Goal: Obtain resource: Obtain resource

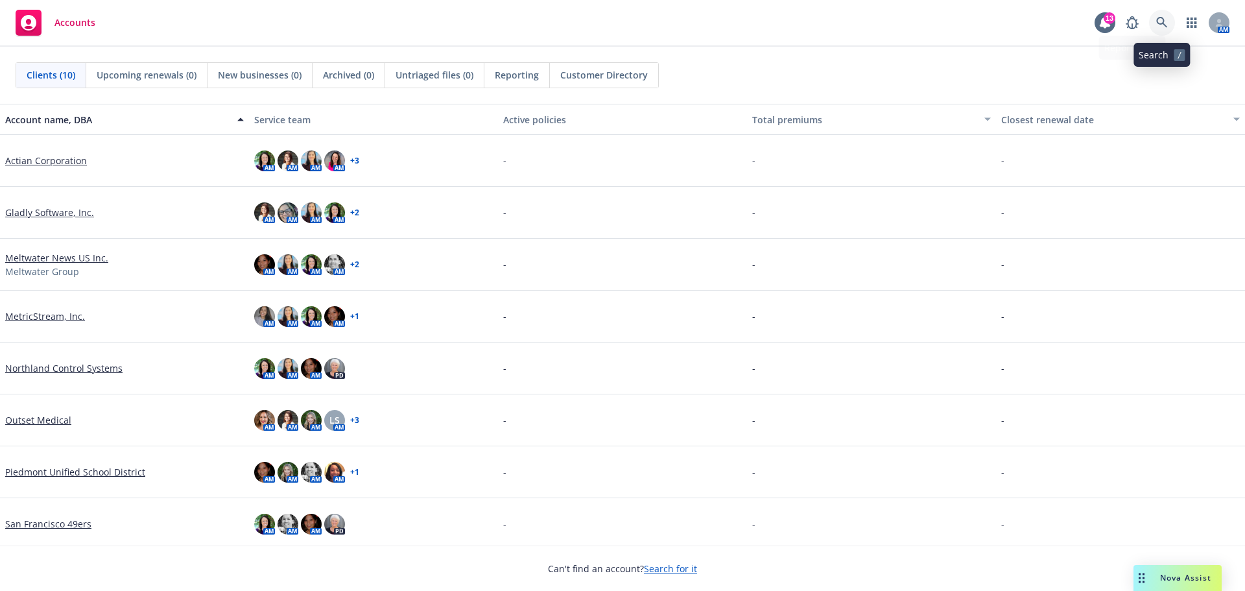
click at [1162, 19] on icon at bounding box center [1162, 23] width 12 height 12
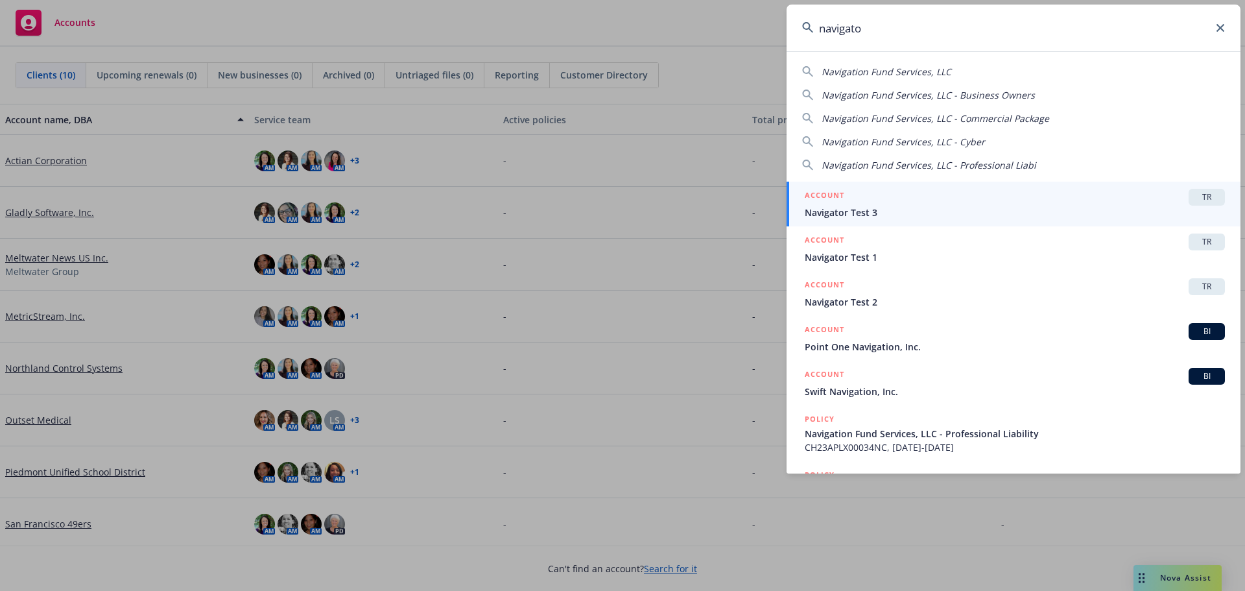
type input "navigator"
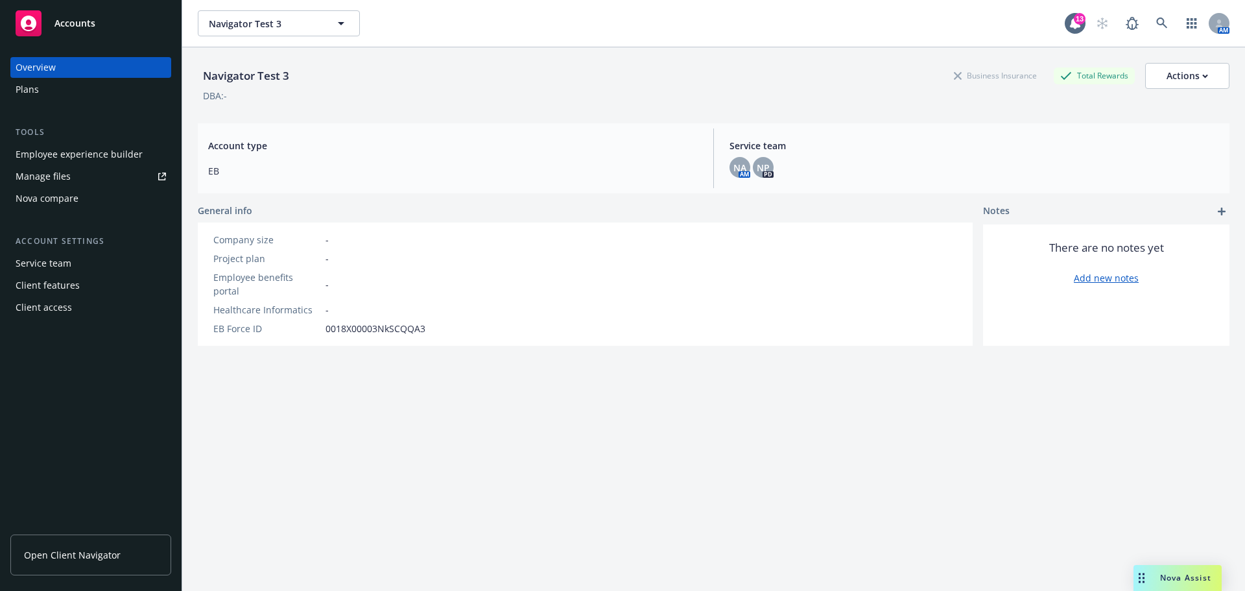
click at [113, 555] on span "Open Client Navigator" at bounding box center [72, 555] width 97 height 14
click at [300, 27] on span "Navigator Test 3" at bounding box center [265, 24] width 112 height 14
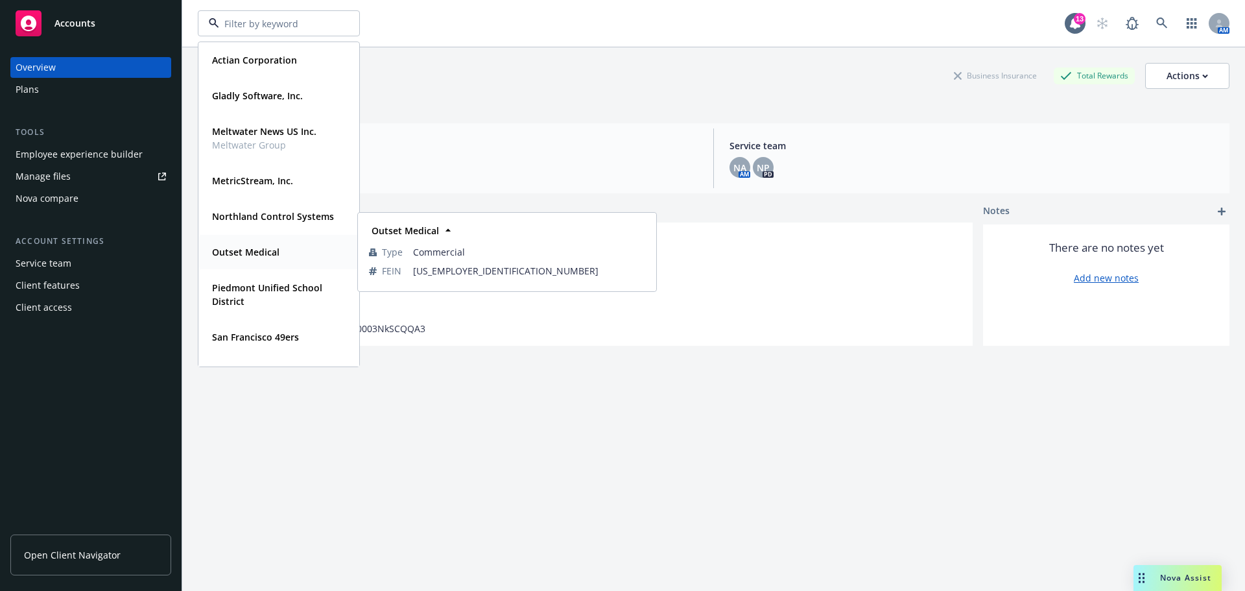
click at [268, 247] on strong "Outset Medical" at bounding box center [245, 252] width 67 height 12
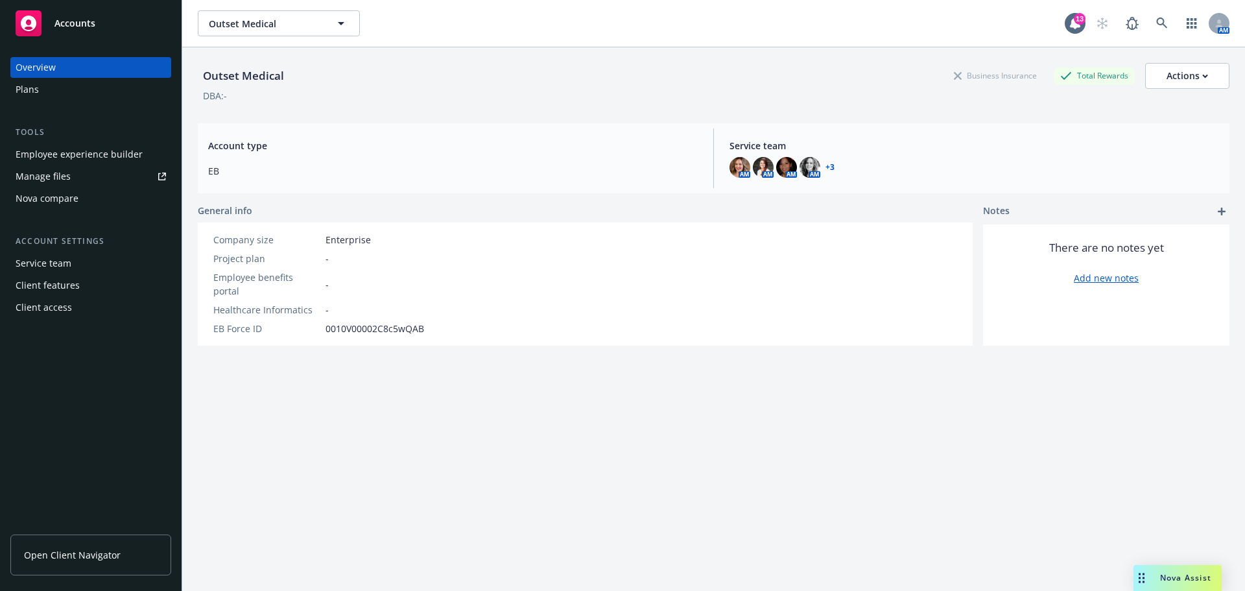
click at [88, 556] on span "Open Client Navigator" at bounding box center [72, 555] width 97 height 14
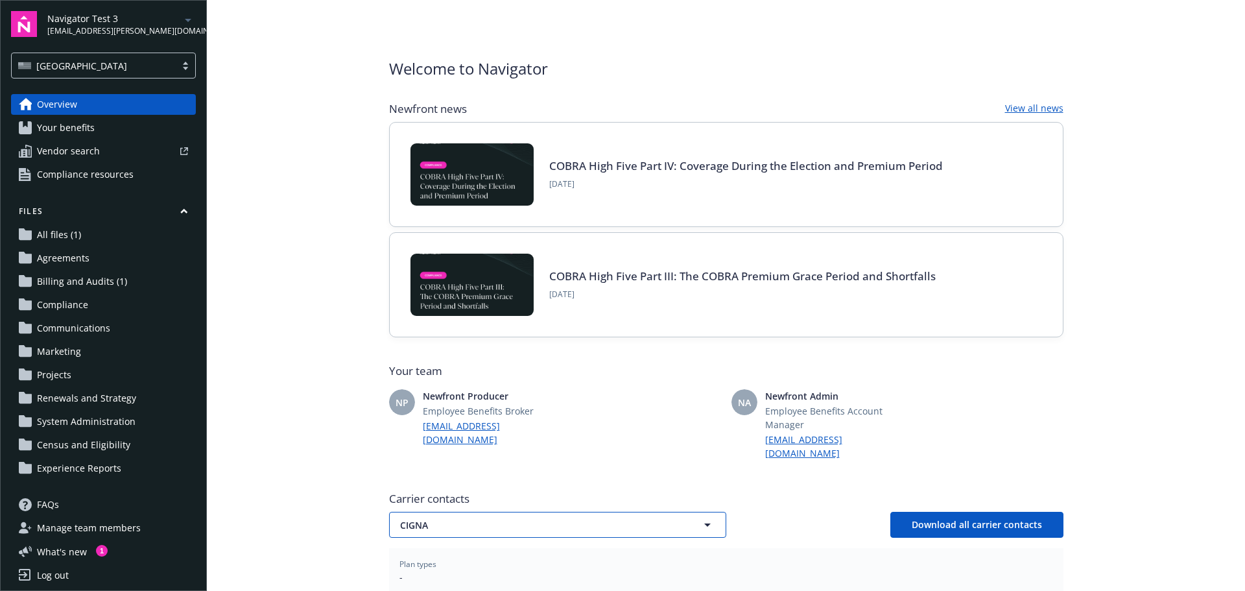
click at [708, 517] on icon "button" at bounding box center [708, 525] width 16 height 16
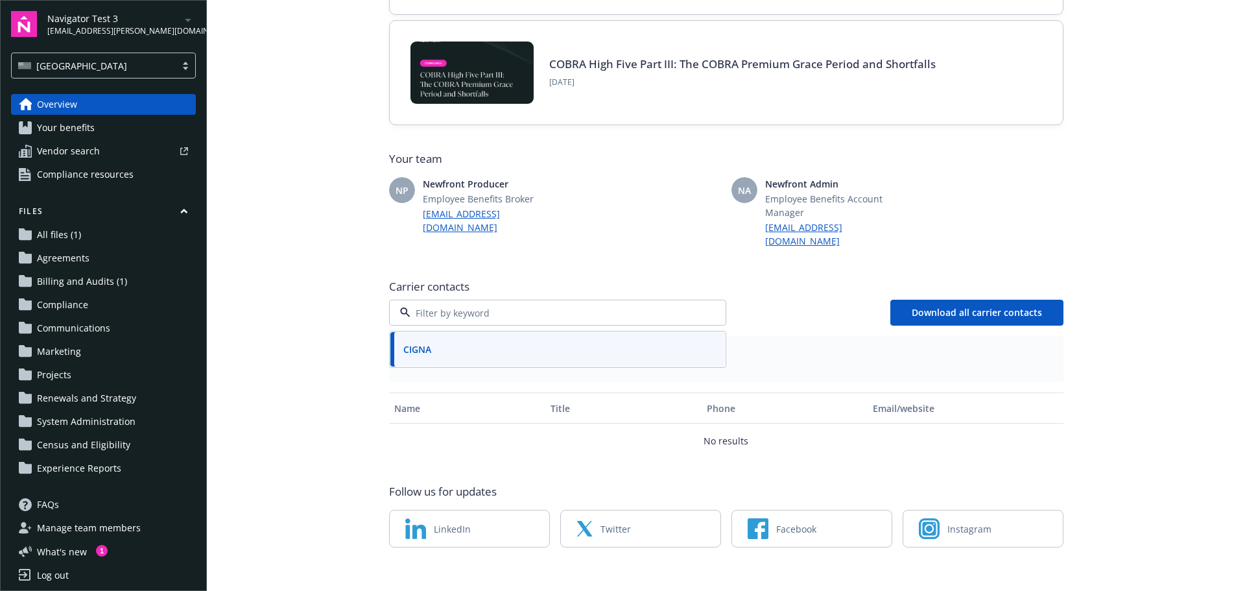
click at [588, 306] on input at bounding box center [555, 313] width 289 height 14
type input "equitable"
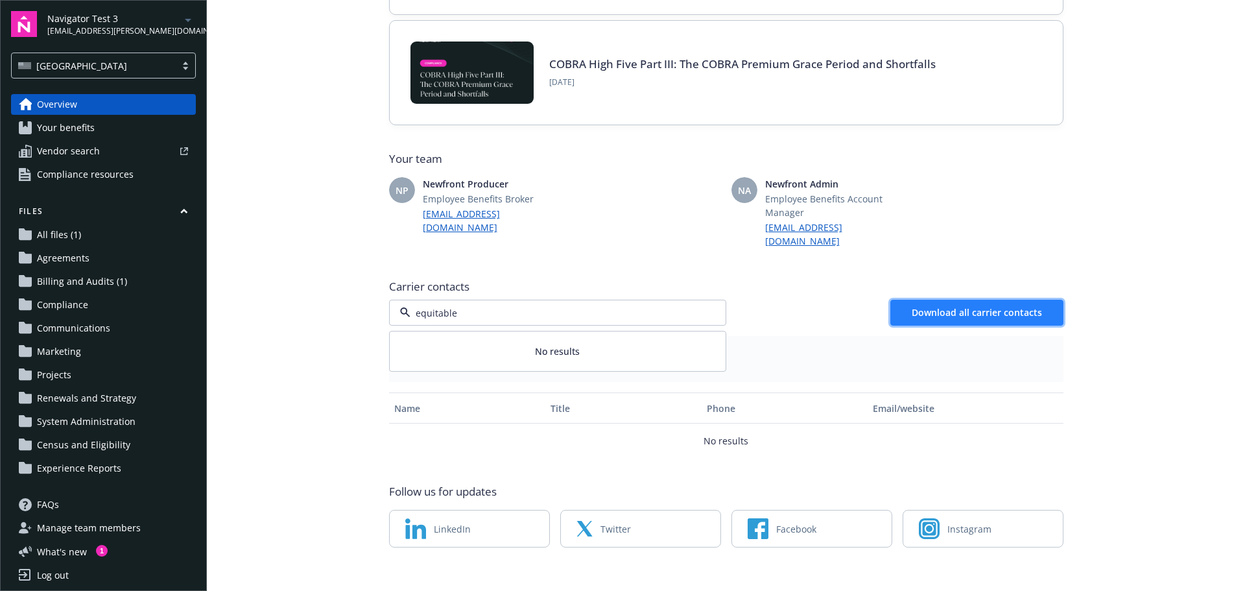
click at [977, 306] on span "Download all carrier contacts" at bounding box center [977, 312] width 130 height 12
click at [610, 306] on span "CIGNA" at bounding box center [535, 313] width 270 height 14
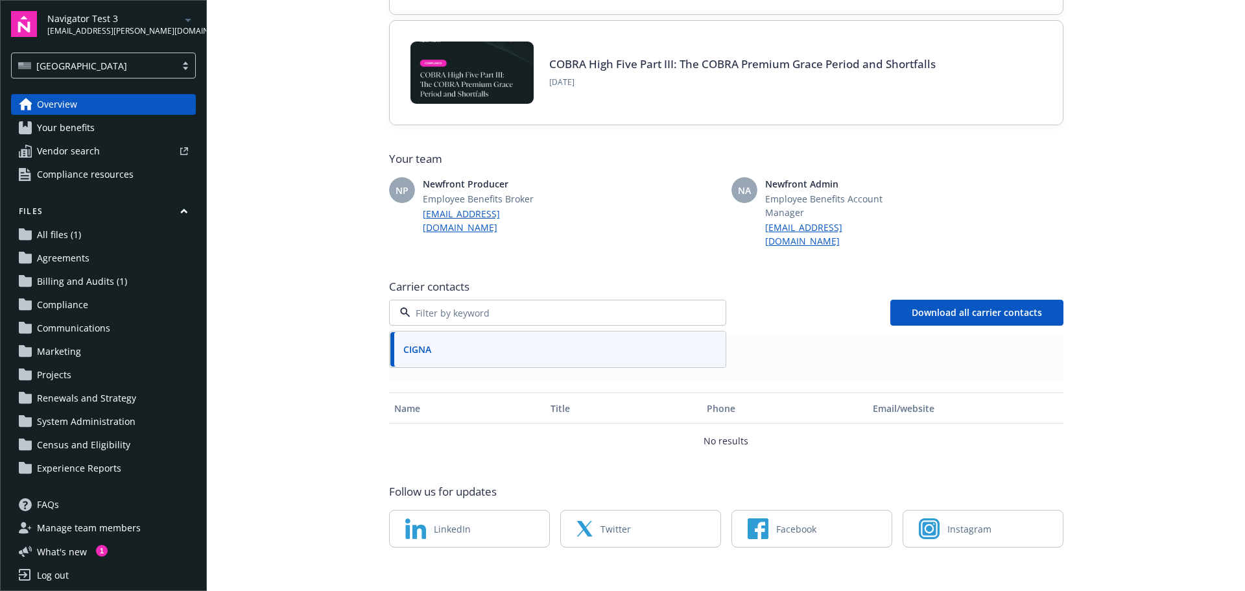
click at [681, 306] on input at bounding box center [555, 313] width 289 height 14
click at [738, 301] on div "CIGNA Download all carrier contacts" at bounding box center [726, 313] width 675 height 26
drag, startPoint x: 45, startPoint y: 1, endPoint x: 33, endPoint y: 48, distance: 48.3
click at [32, 48] on div "Navigator Test 3 [EMAIL_ADDRESS][PERSON_NAME][DOMAIN_NAME] [GEOGRAPHIC_DATA]" at bounding box center [103, 44] width 185 height 67
click at [170, 14] on div "Navigator Test 3 [EMAIL_ADDRESS][PERSON_NAME][DOMAIN_NAME]" at bounding box center [121, 24] width 149 height 25
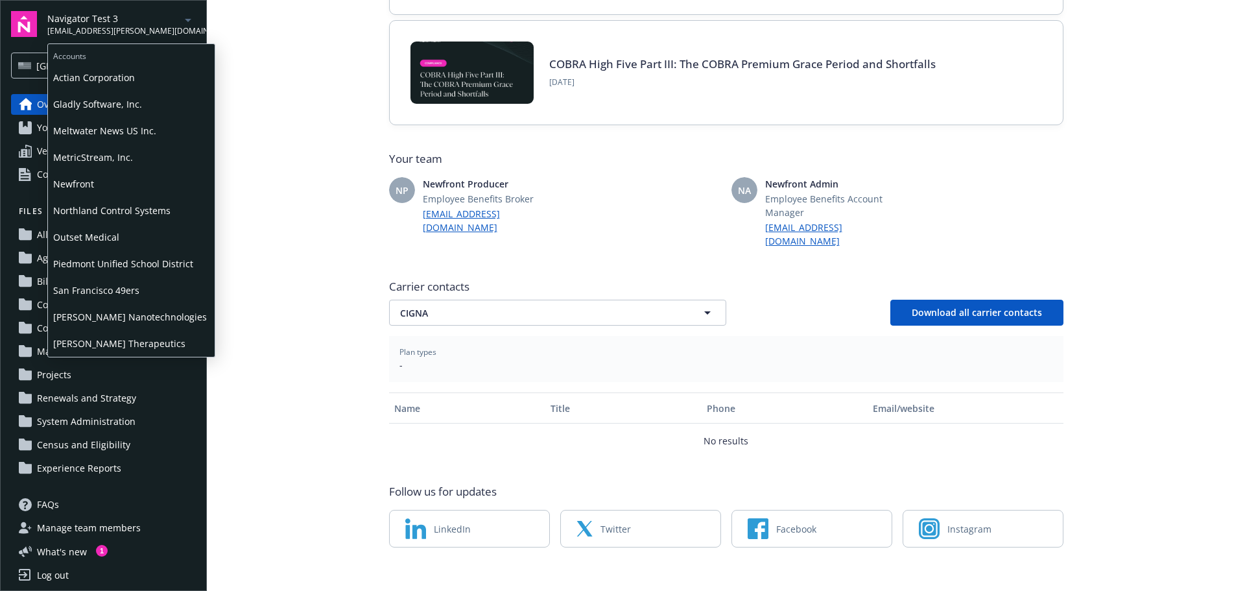
click at [97, 215] on span "Northland Control Systems" at bounding box center [131, 210] width 156 height 27
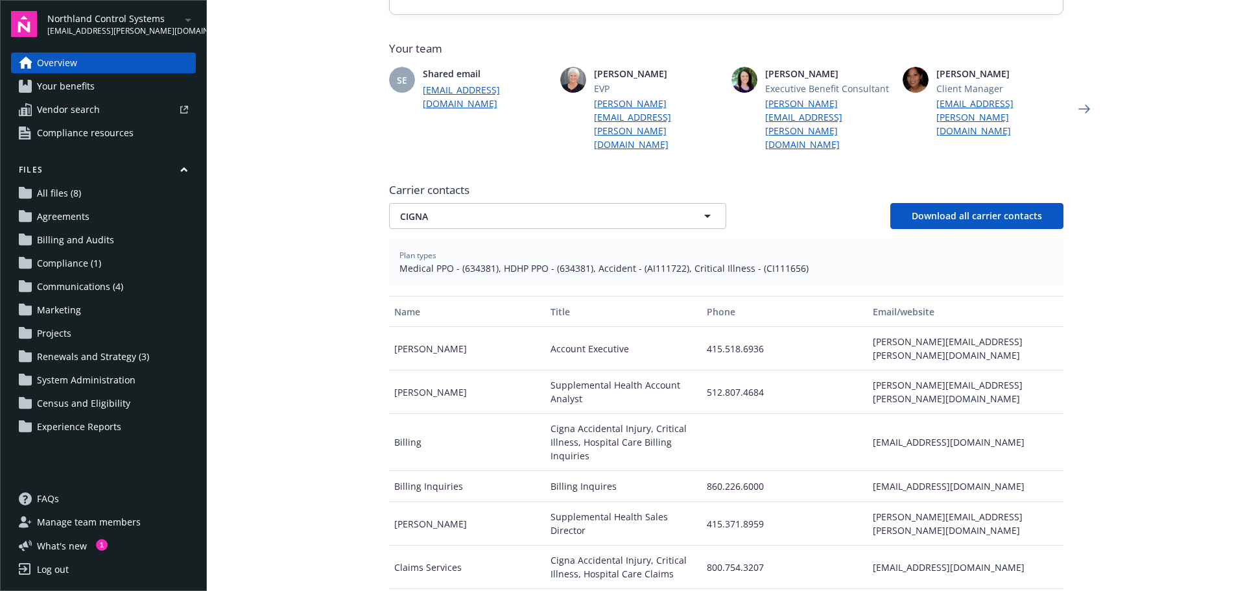
scroll to position [331, 0]
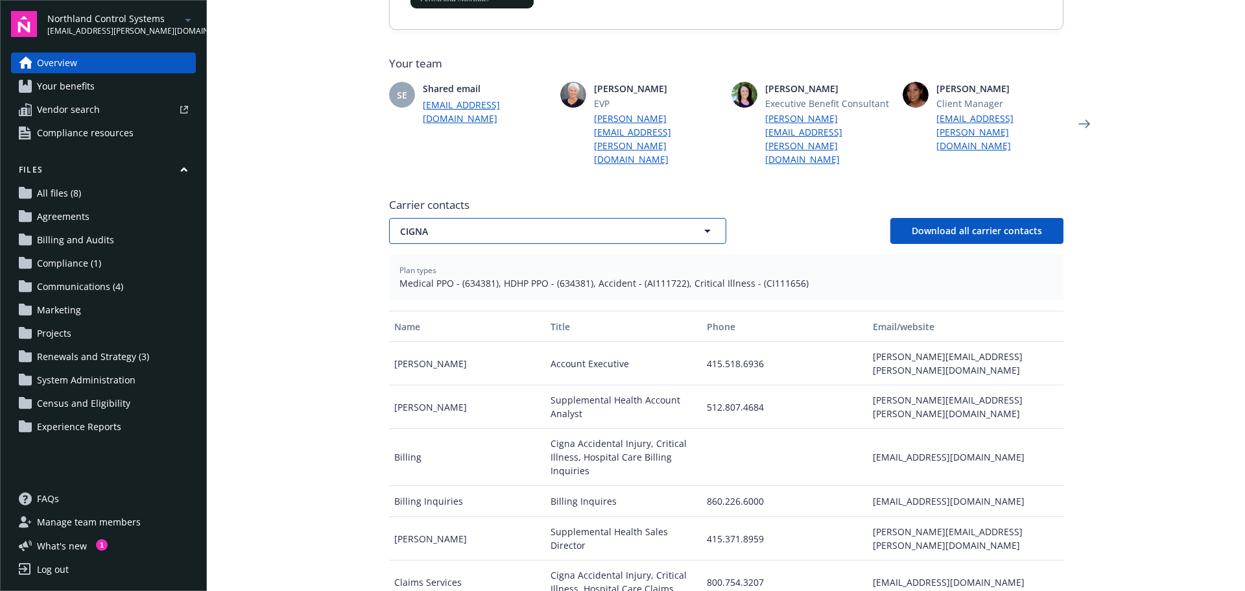
click at [710, 218] on button "CIGNA" at bounding box center [557, 231] width 337 height 26
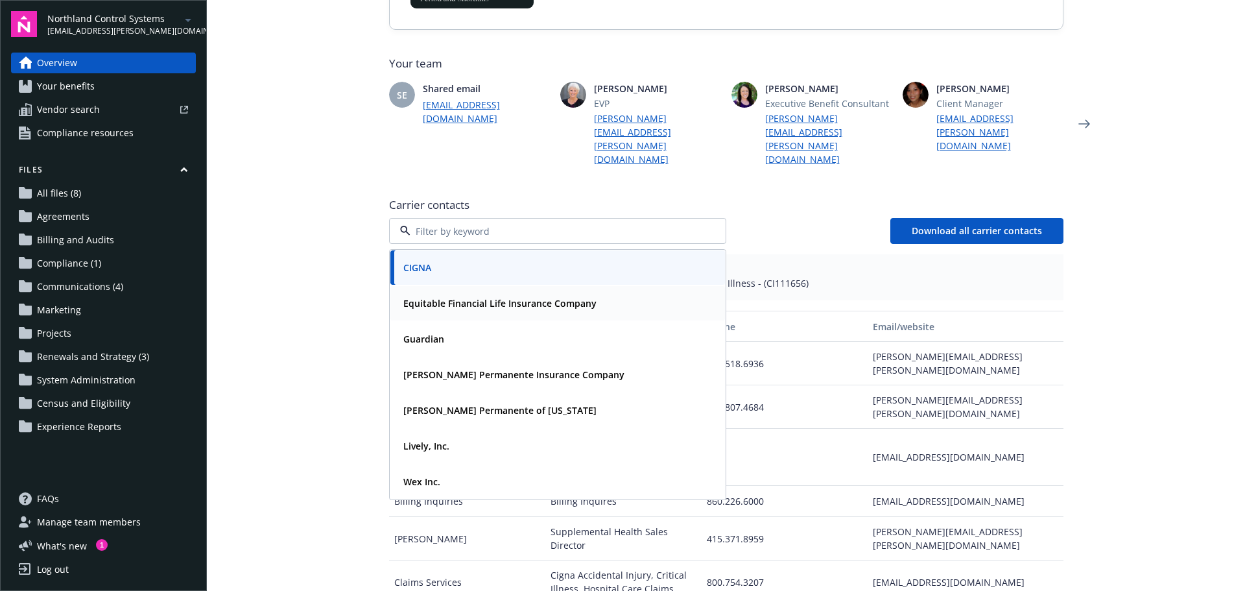
click at [578, 297] on strong "Equitable Financial Life Insurance Company" at bounding box center [499, 303] width 193 height 12
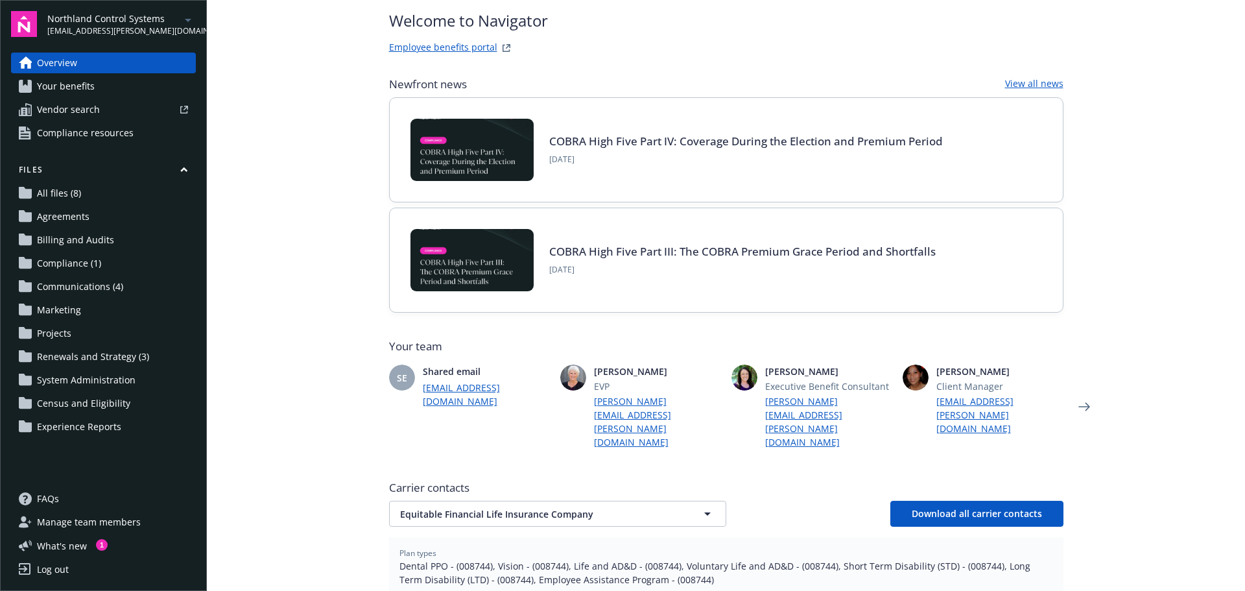
scroll to position [0, 0]
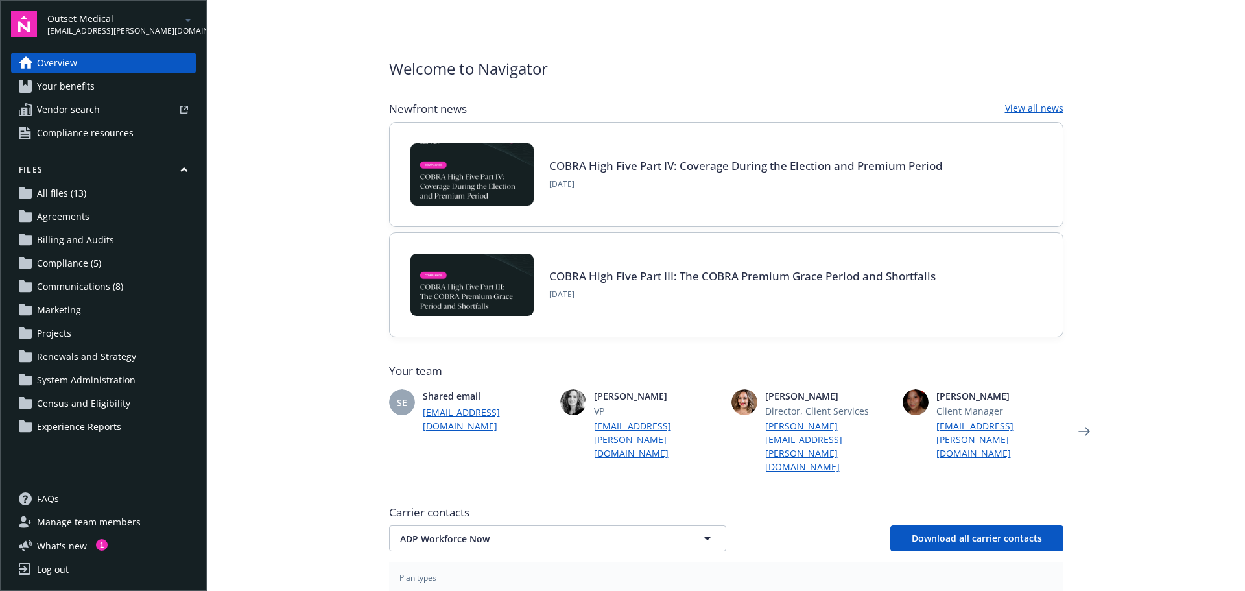
drag, startPoint x: 1234, startPoint y: 210, endPoint x: 1233, endPoint y: 298, distance: 88.2
click at [1233, 298] on main "Welcome to Navigator Newfront news View all news COBRA High Five Part IV: Cover…" at bounding box center [726, 295] width 1038 height 591
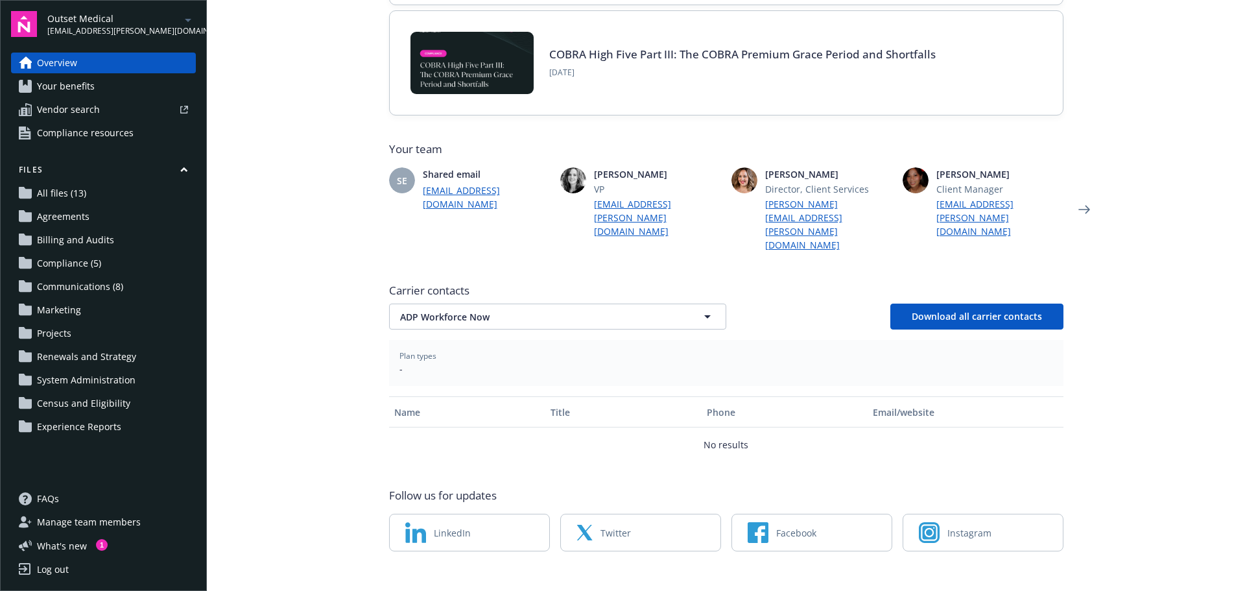
scroll to position [223, 0]
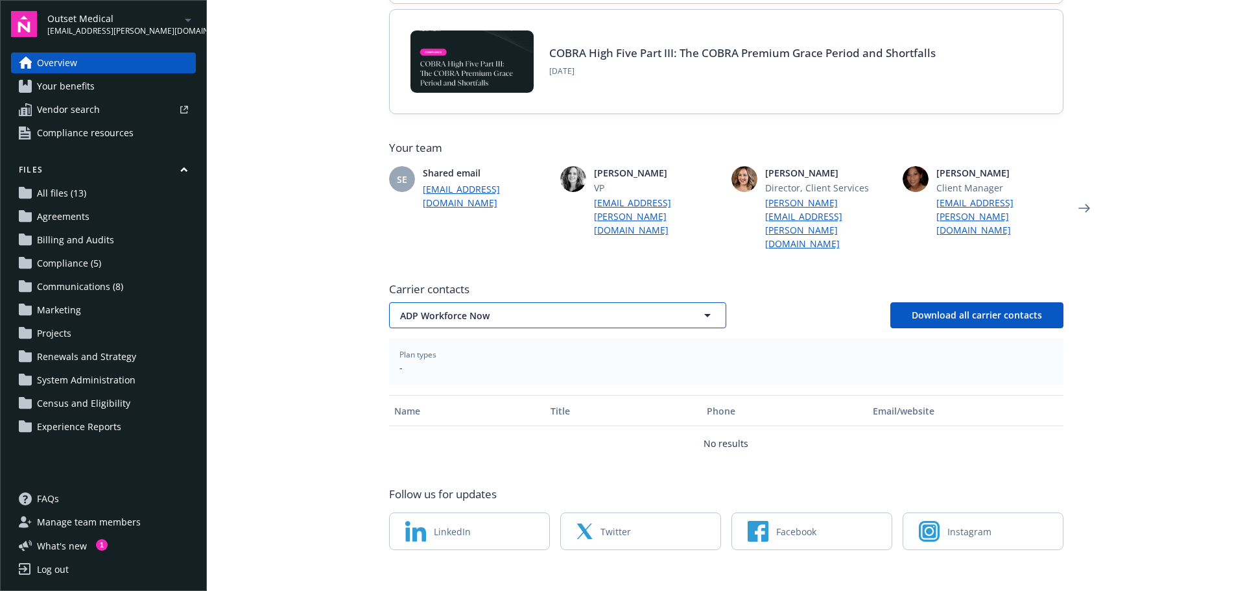
click at [663, 302] on button "ADP Workforce Now" at bounding box center [557, 315] width 337 height 26
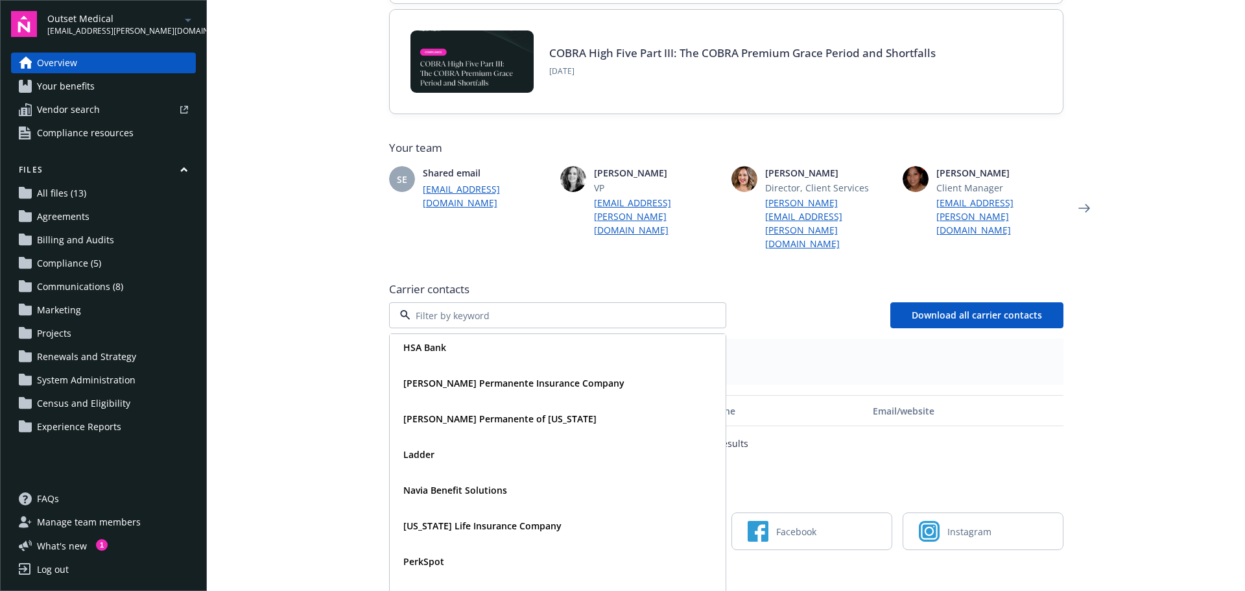
scroll to position [169, 0]
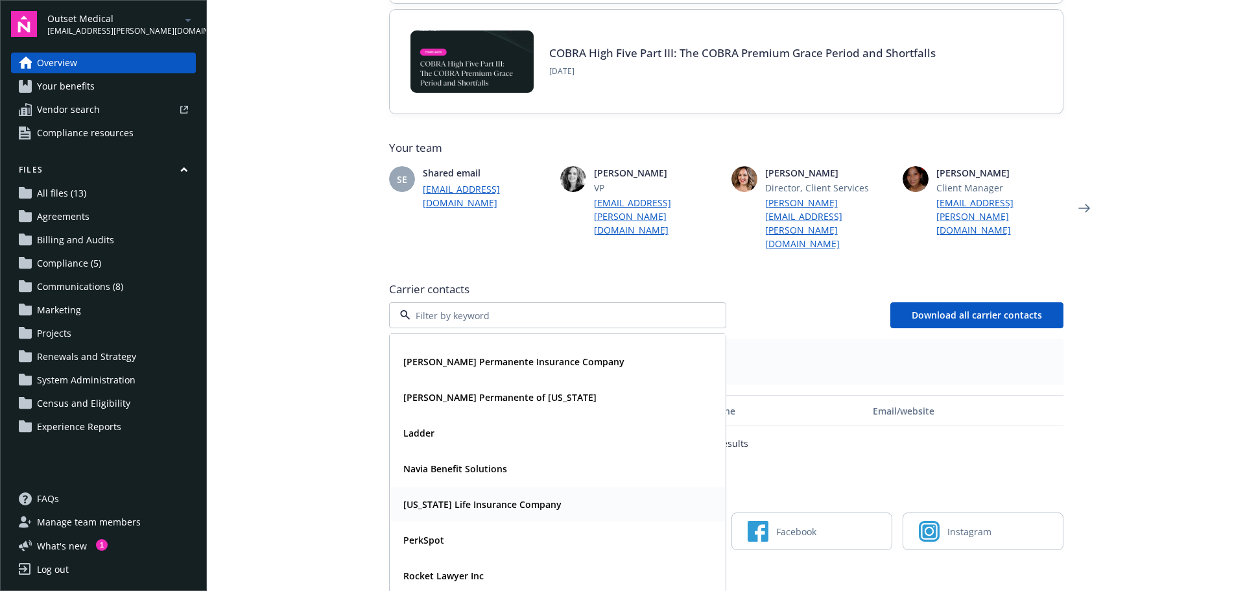
click at [516, 498] on strong "New York Life Insurance Company" at bounding box center [482, 504] width 158 height 12
